Goal: Check status: Check status

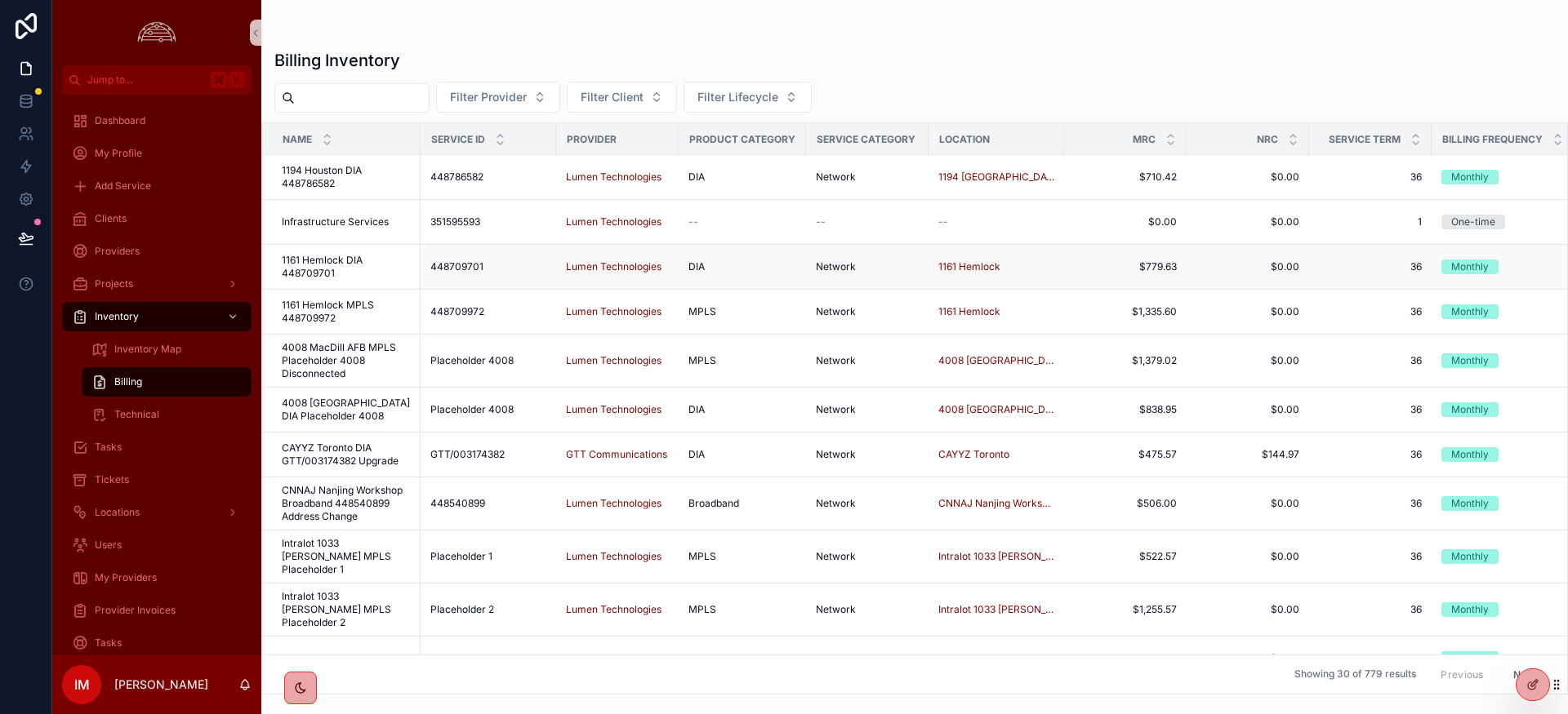
scroll to position [228, 0]
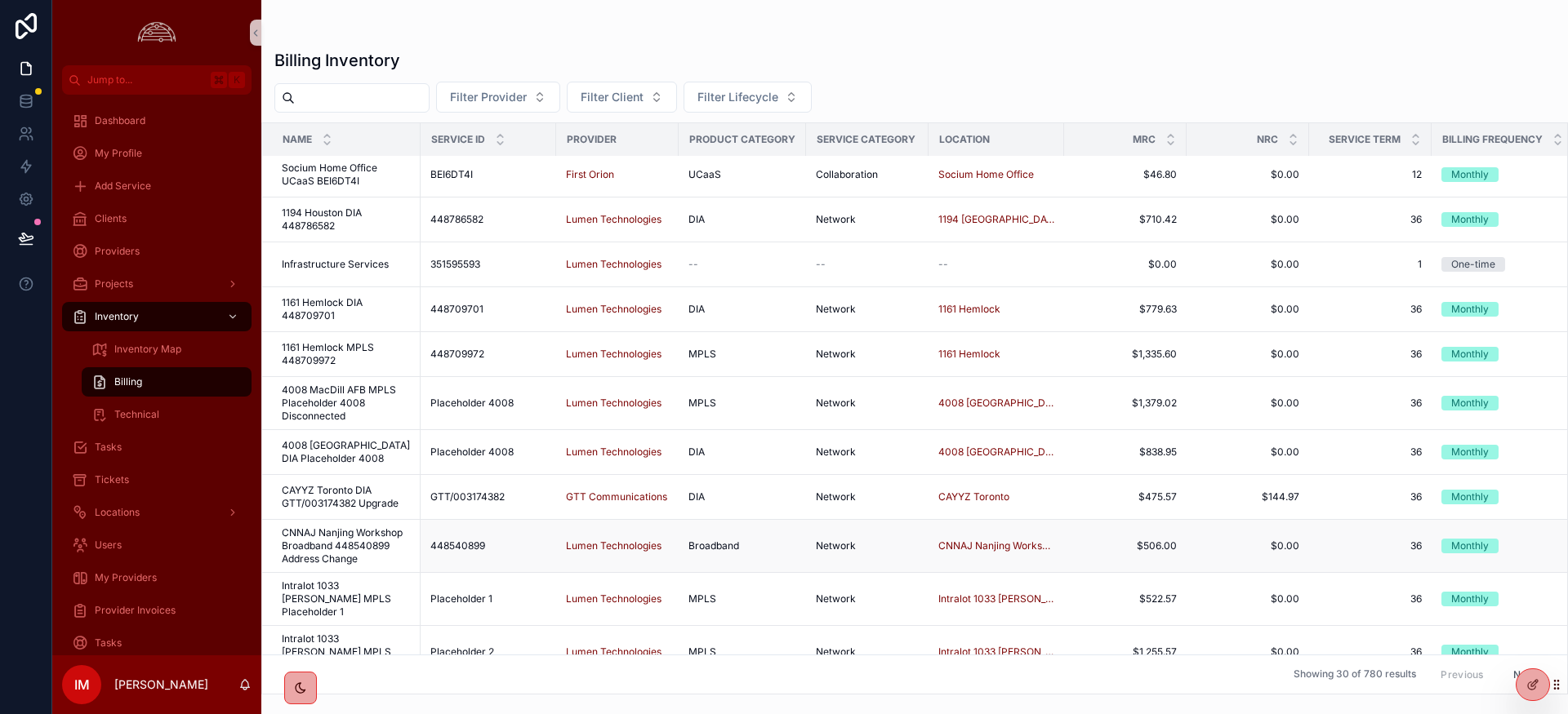
click at [347, 532] on span "CNNAJ Nanjing Workshop Broadband 448540899 Address Change" at bounding box center [346, 546] width 129 height 39
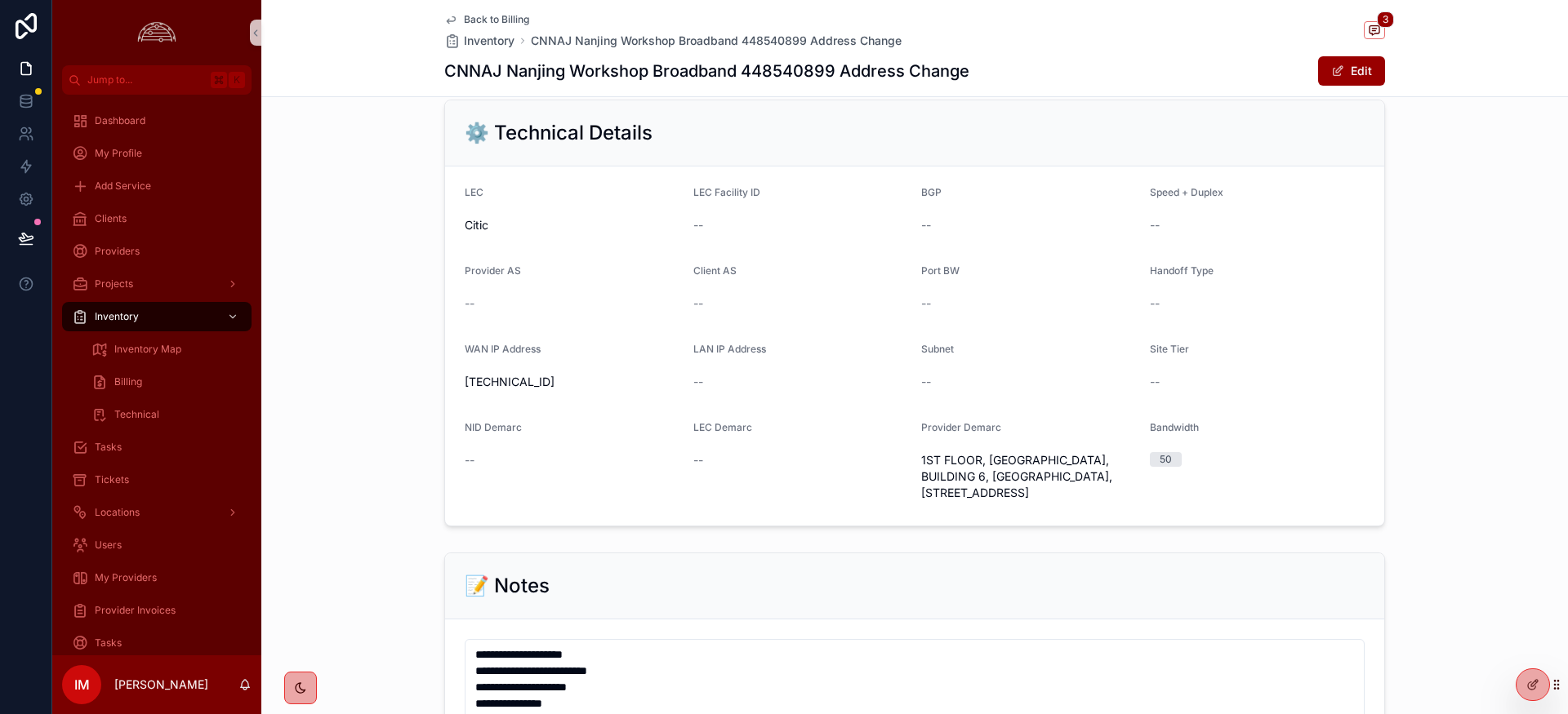
scroll to position [962, 0]
click at [1382, 27] on span "scrollable content" at bounding box center [1374, 30] width 21 height 18
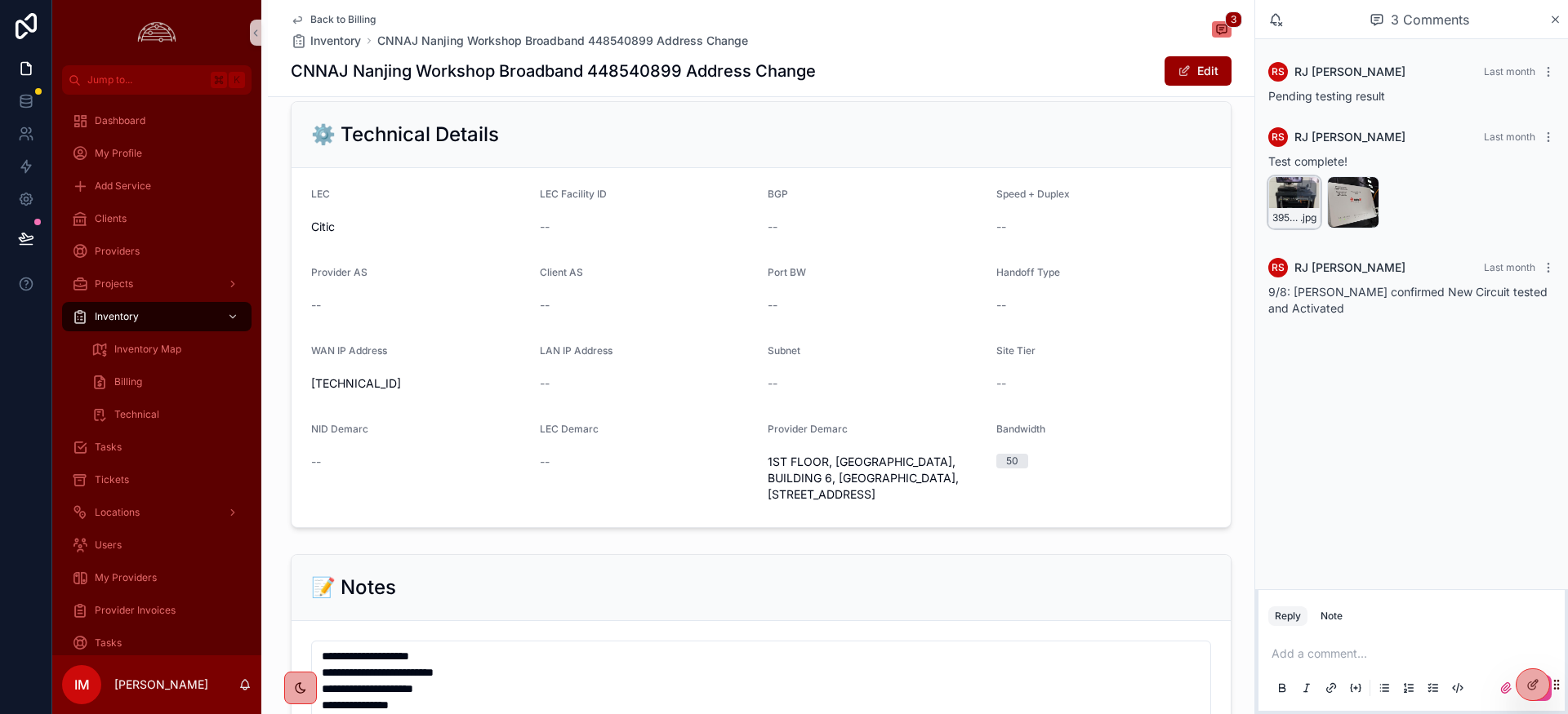
click at [1302, 191] on icon "scrollable content" at bounding box center [1307, 190] width 13 height 13
click at [1448, 47] on div "RS [PERSON_NAME] Last month Pending testing result RS [PERSON_NAME] Last month …" at bounding box center [1411, 189] width 313 height 301
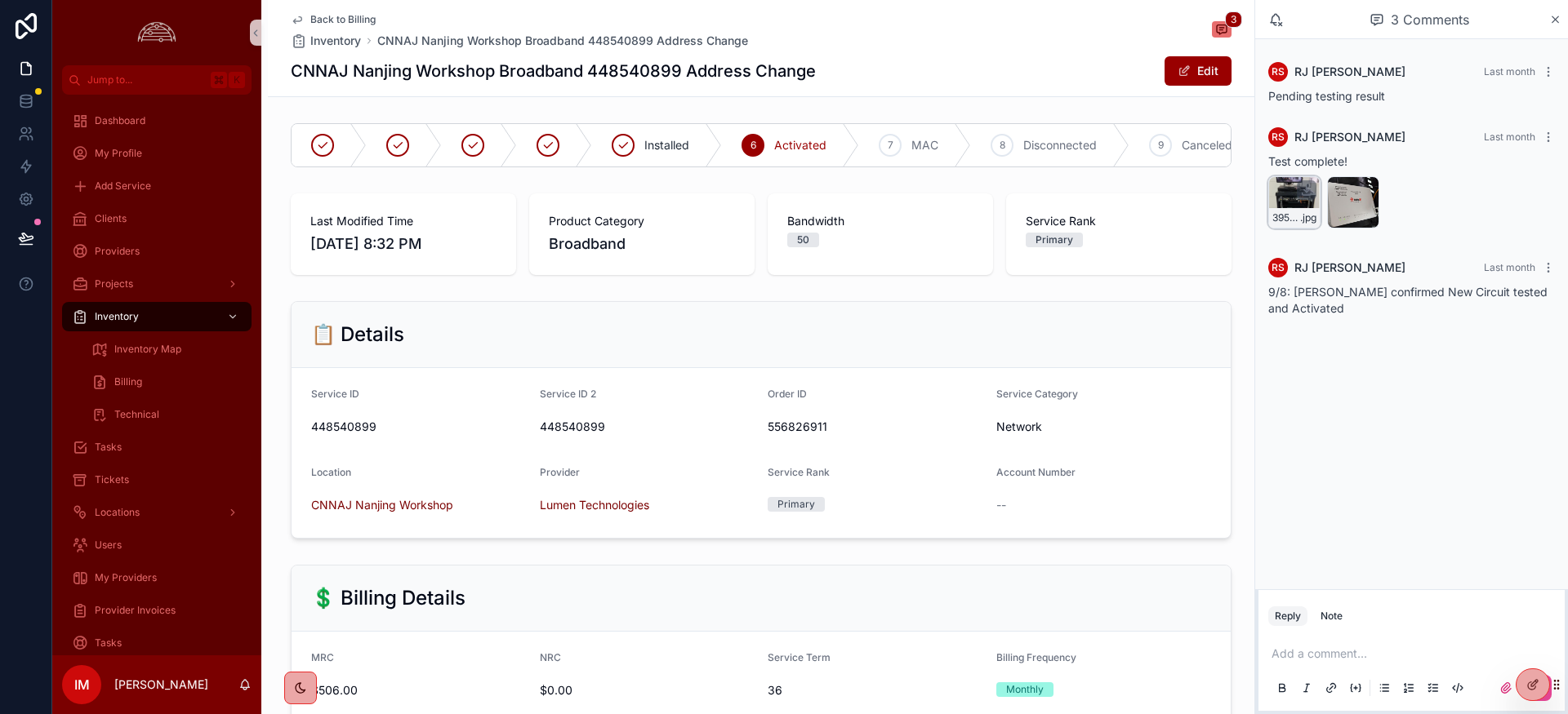
scroll to position [1, 0]
click at [325, 18] on span "Back to Billing" at bounding box center [343, 20] width 65 height 13
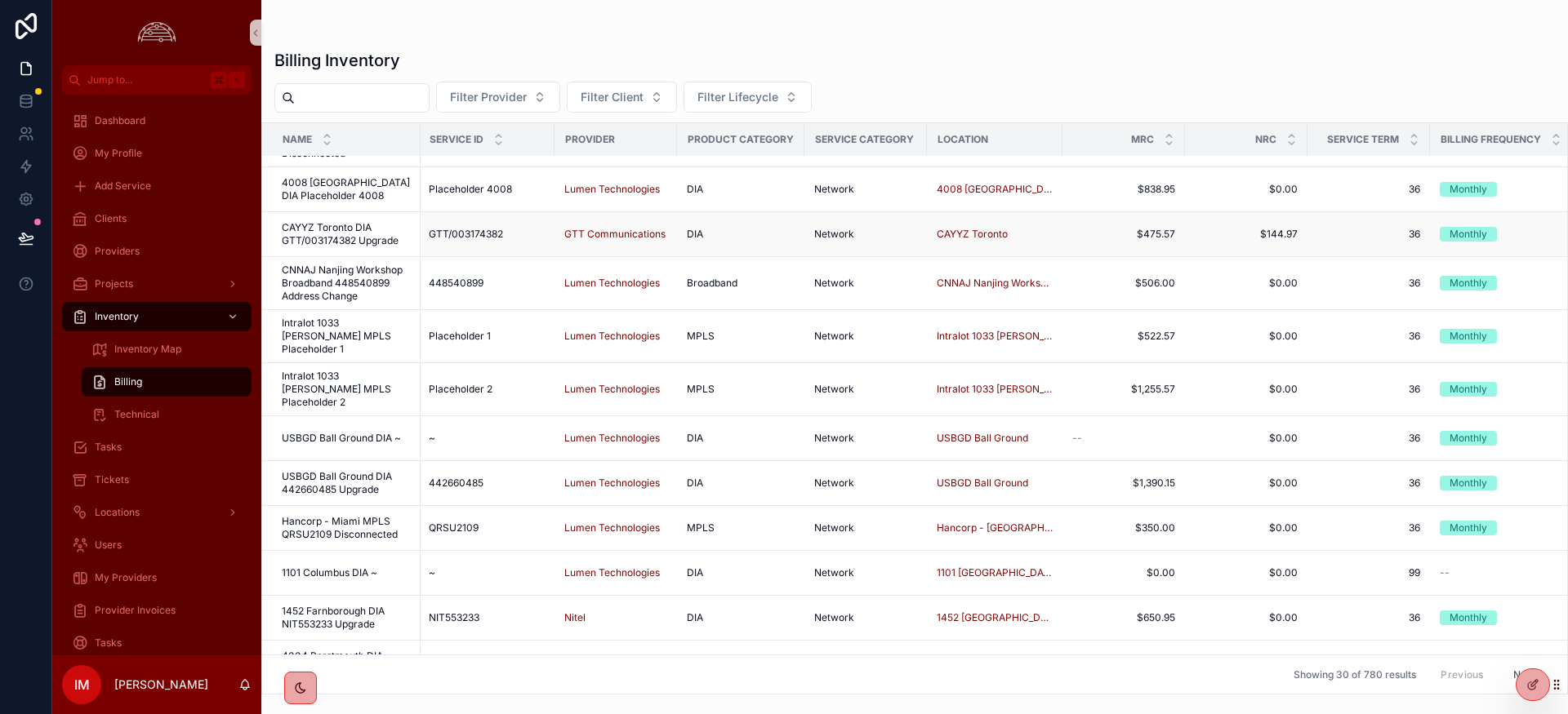
scroll to position [489, 2]
